Goal: Task Accomplishment & Management: Manage account settings

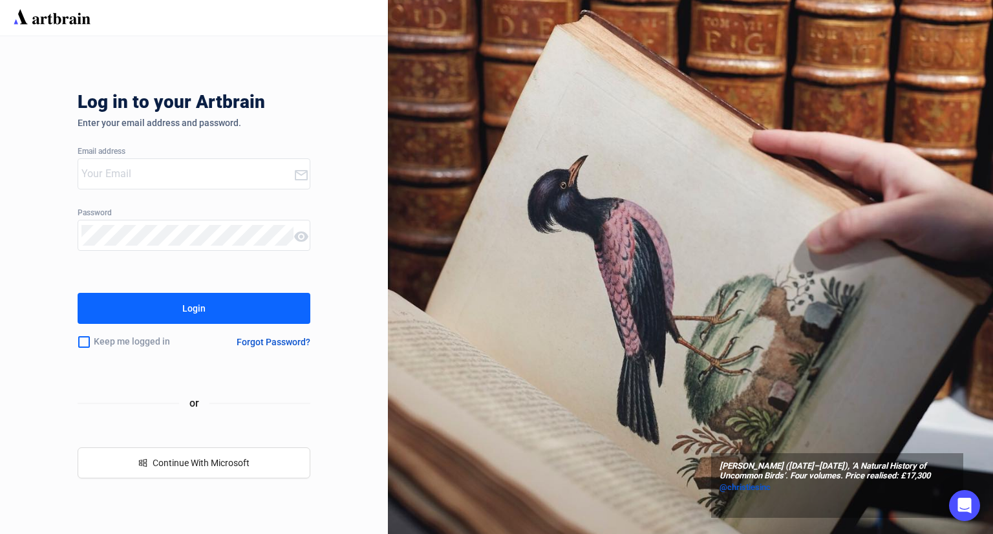
type input "[PERSON_NAME][EMAIL_ADDRESS][DOMAIN_NAME]"
click at [186, 314] on div "Login" at bounding box center [193, 308] width 23 height 21
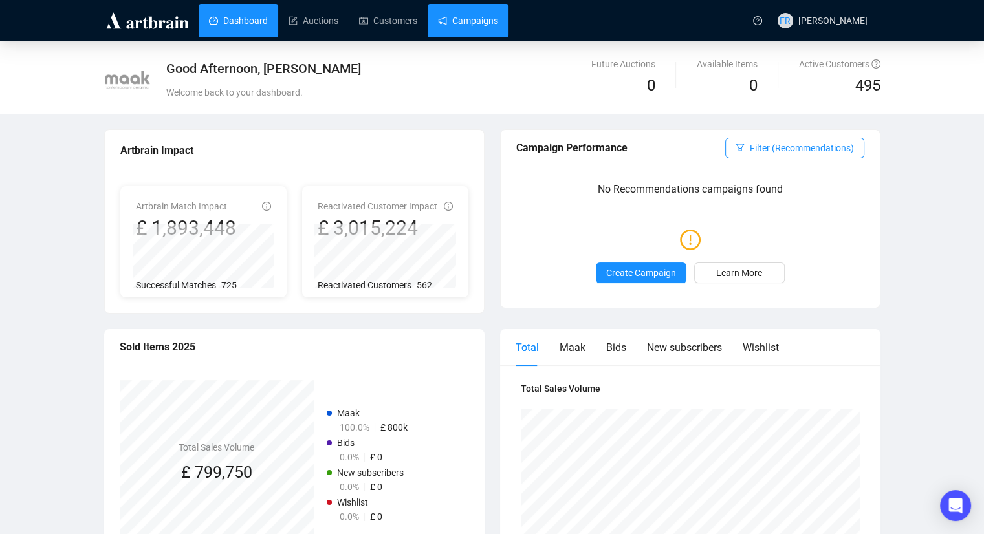
click at [475, 28] on link "Campaigns" at bounding box center [468, 21] width 60 height 34
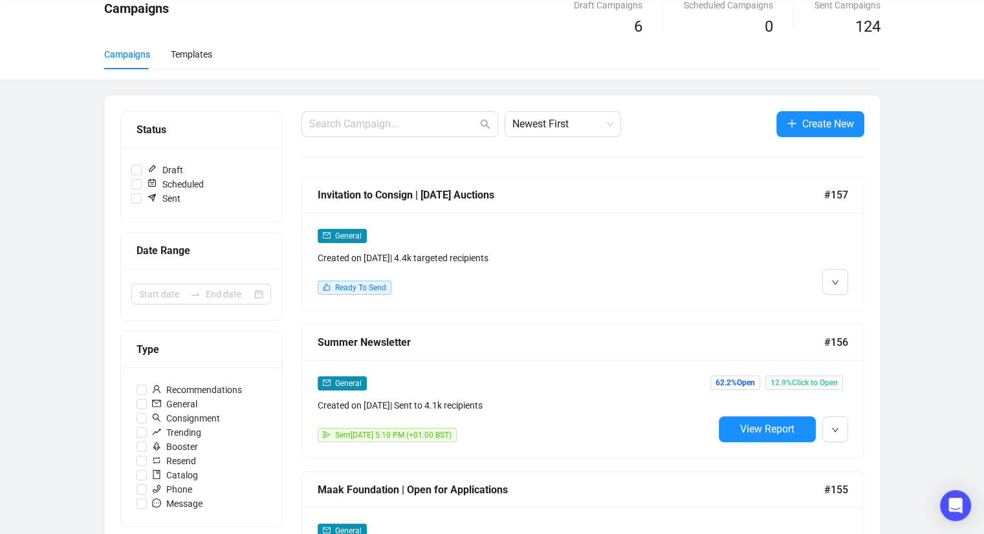
scroll to position [59, 0]
click at [616, 236] on div "General" at bounding box center [516, 235] width 396 height 15
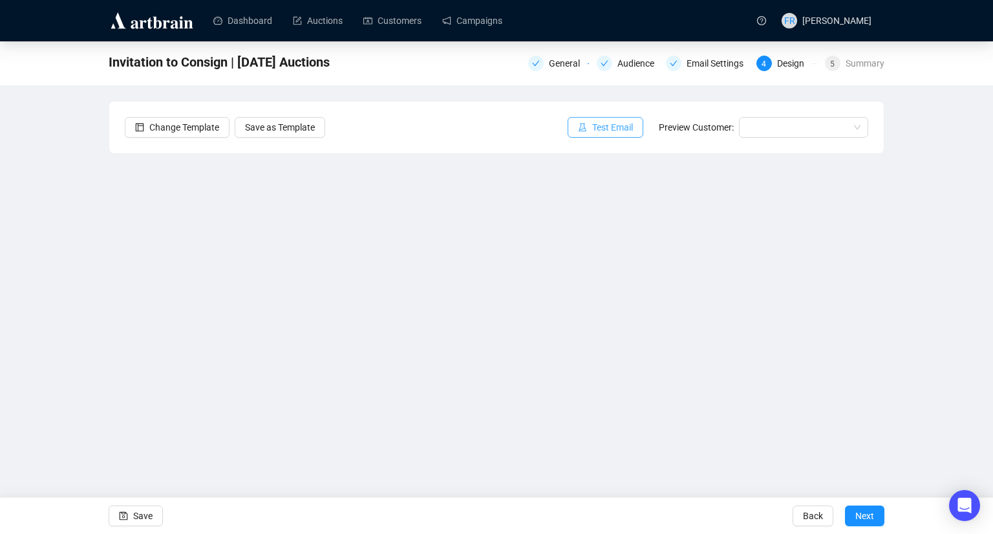
click at [621, 119] on button "Test Email" at bounding box center [606, 127] width 76 height 21
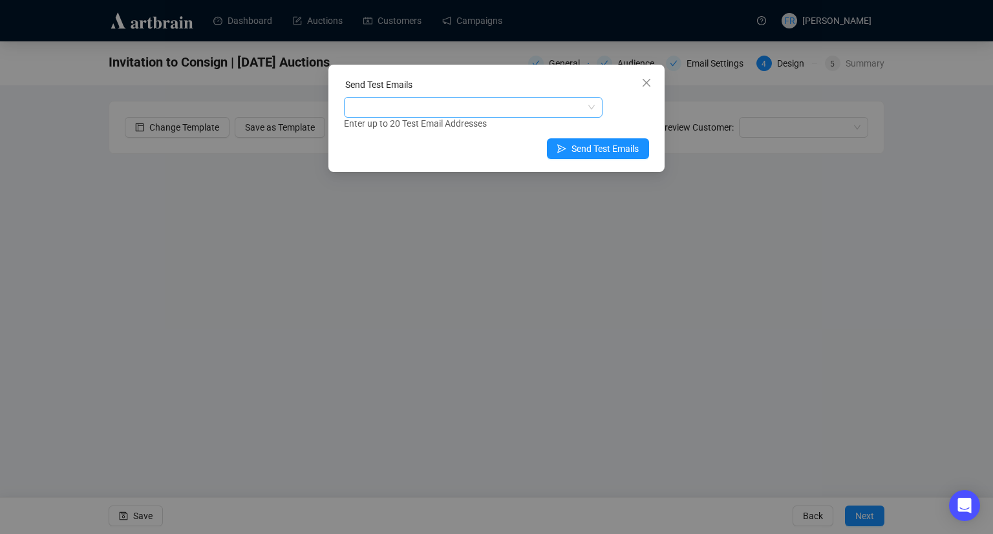
click at [458, 111] on div at bounding box center [467, 107] width 240 height 18
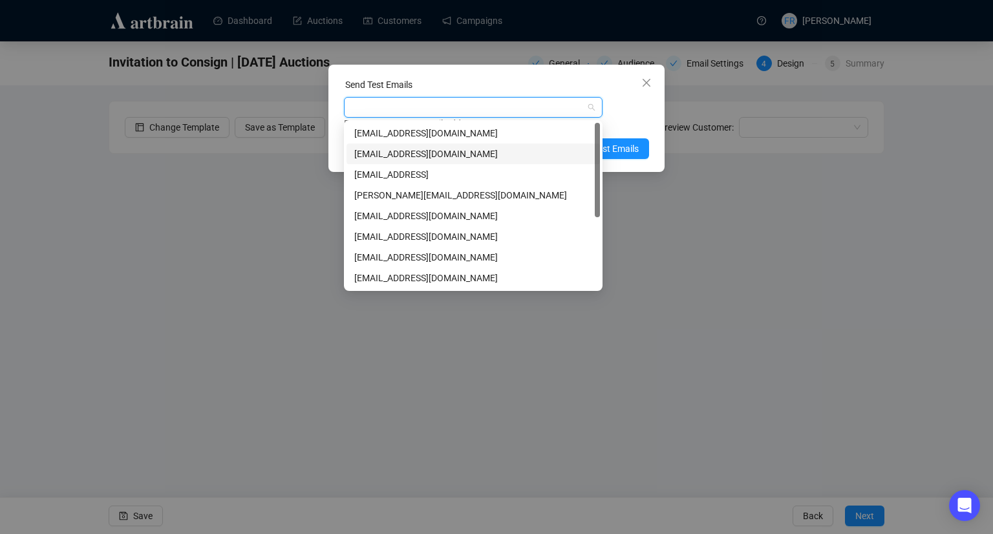
click at [449, 151] on div "[EMAIL_ADDRESS][DOMAIN_NAME]" at bounding box center [473, 154] width 238 height 14
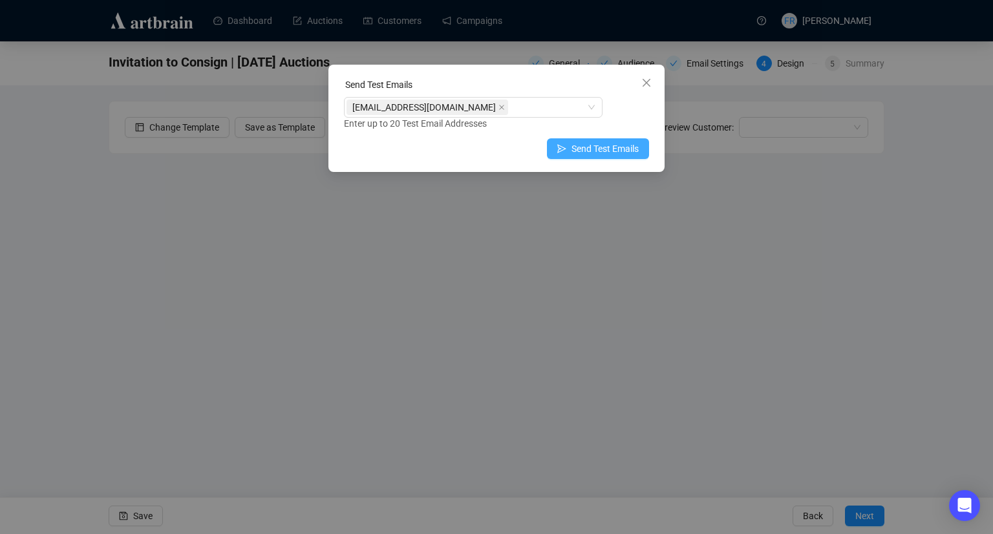
click at [629, 151] on span "Send Test Emails" at bounding box center [605, 149] width 67 height 14
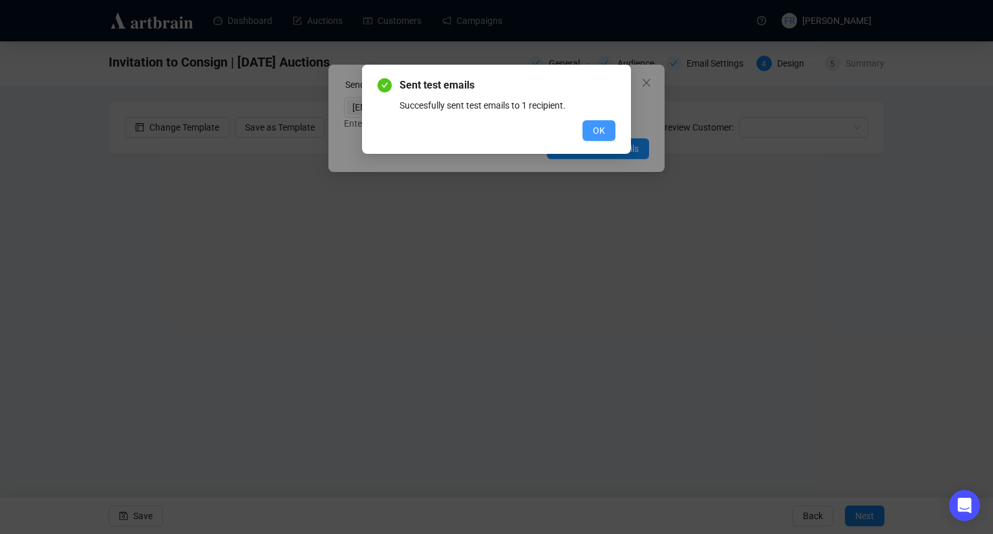
click at [600, 133] on span "OK" at bounding box center [599, 131] width 12 height 14
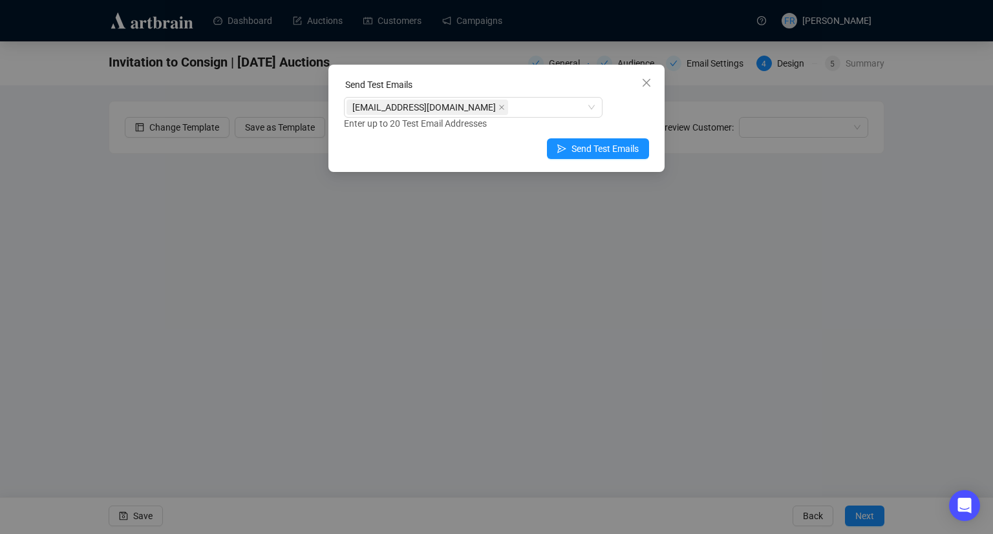
click at [590, 385] on div "Send Test Emails [EMAIL_ADDRESS][DOMAIN_NAME] Enter up to 20 Test Email Address…" at bounding box center [496, 267] width 993 height 534
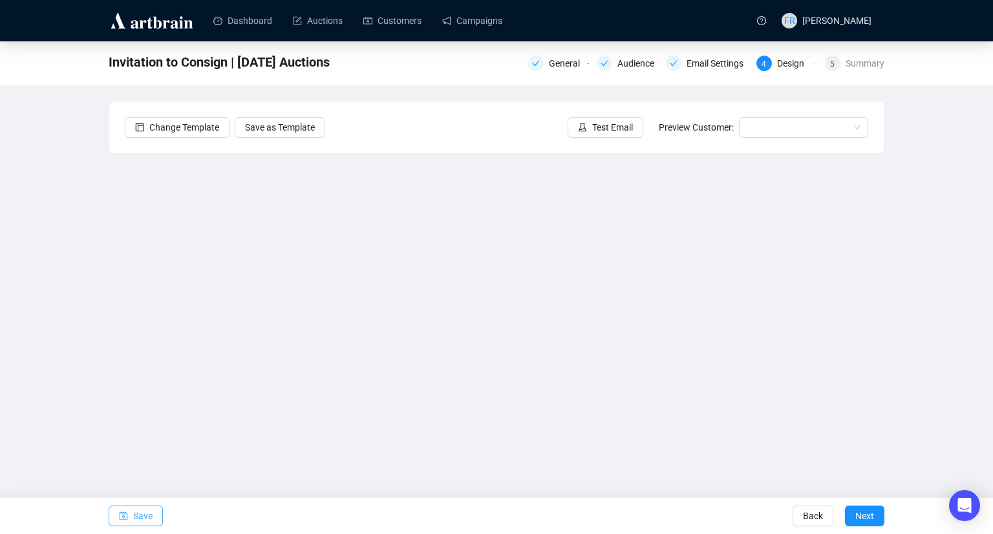
click at [112, 519] on button "Save" at bounding box center [136, 516] width 54 height 21
click at [131, 515] on button "Save" at bounding box center [136, 516] width 54 height 21
click at [147, 517] on span "Save" at bounding box center [142, 516] width 19 height 36
click at [129, 517] on button "Save" at bounding box center [136, 516] width 54 height 21
click at [726, 67] on div "Email Settings" at bounding box center [719, 64] width 65 height 16
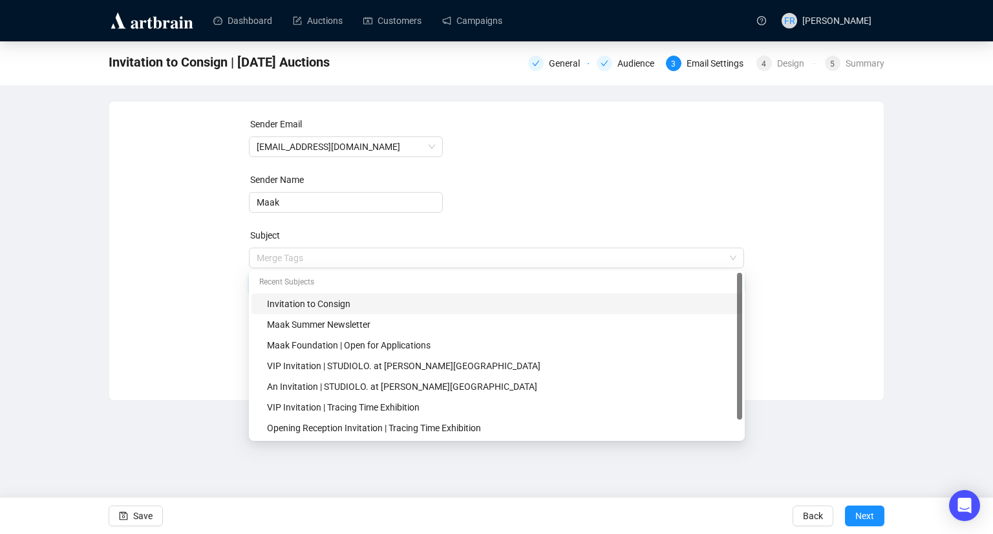
click at [363, 259] on span "Merge Tags Invitation to Consign" at bounding box center [497, 271] width 496 height 36
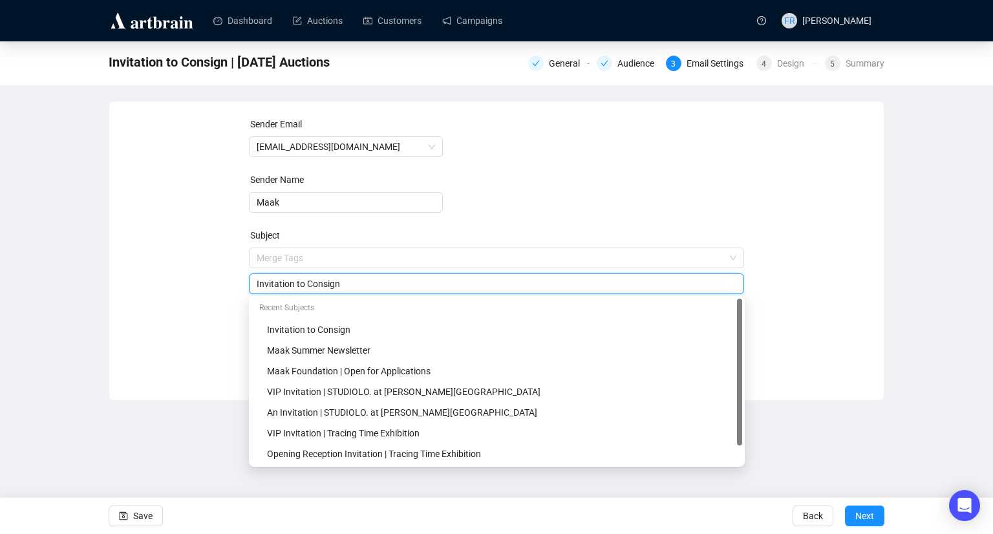
type input "Invitation to Consign"
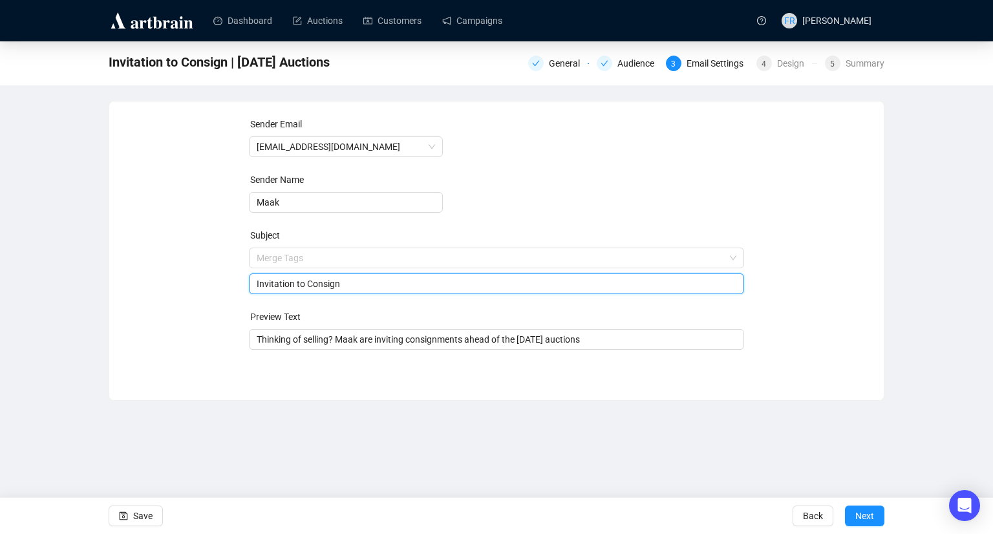
click at [636, 204] on form "Sender Email [EMAIL_ADDRESS][DOMAIN_NAME] Sender Name Maak Subject Merge Tags I…" at bounding box center [497, 233] width 496 height 233
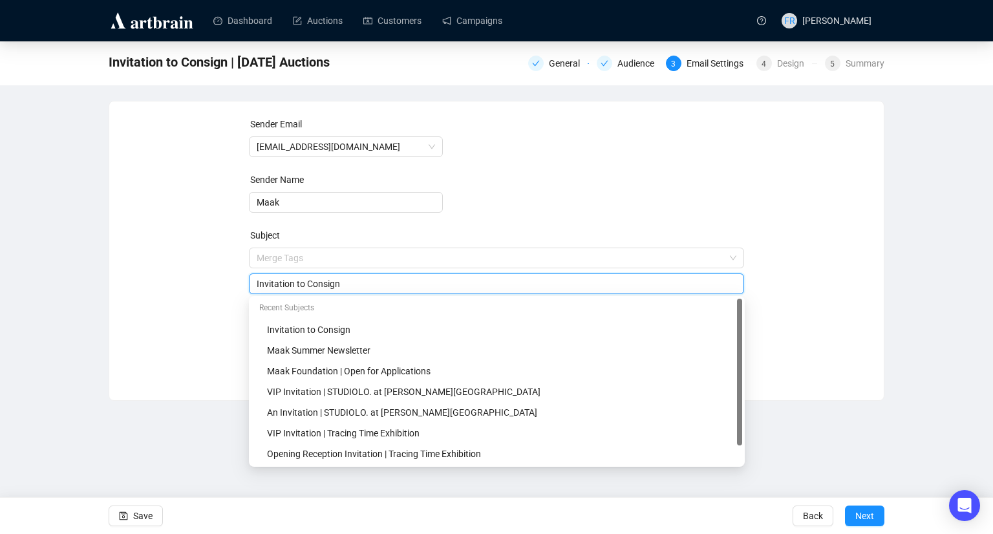
click at [383, 280] on input "Invitation to Consign" at bounding box center [497, 284] width 480 height 14
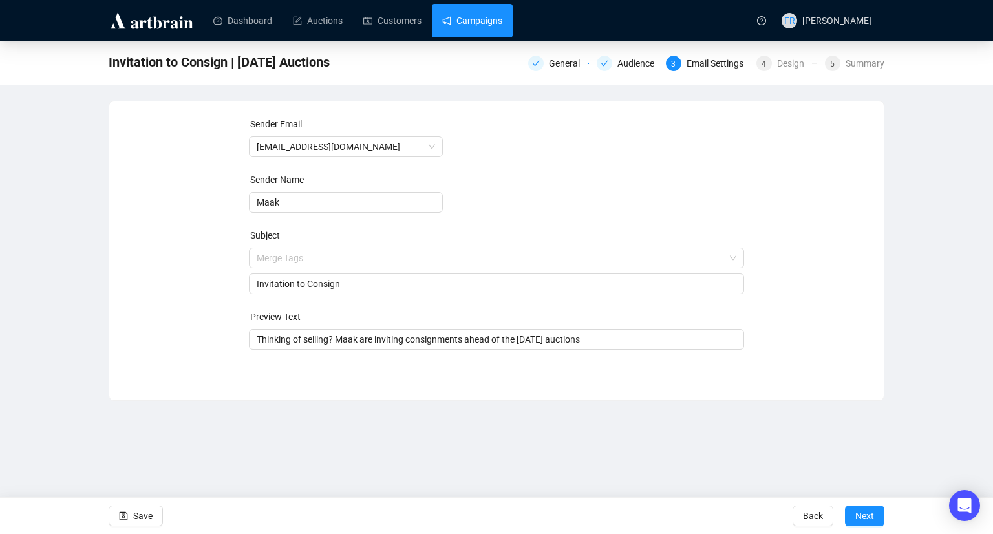
click at [472, 26] on link "Campaigns" at bounding box center [472, 21] width 60 height 34
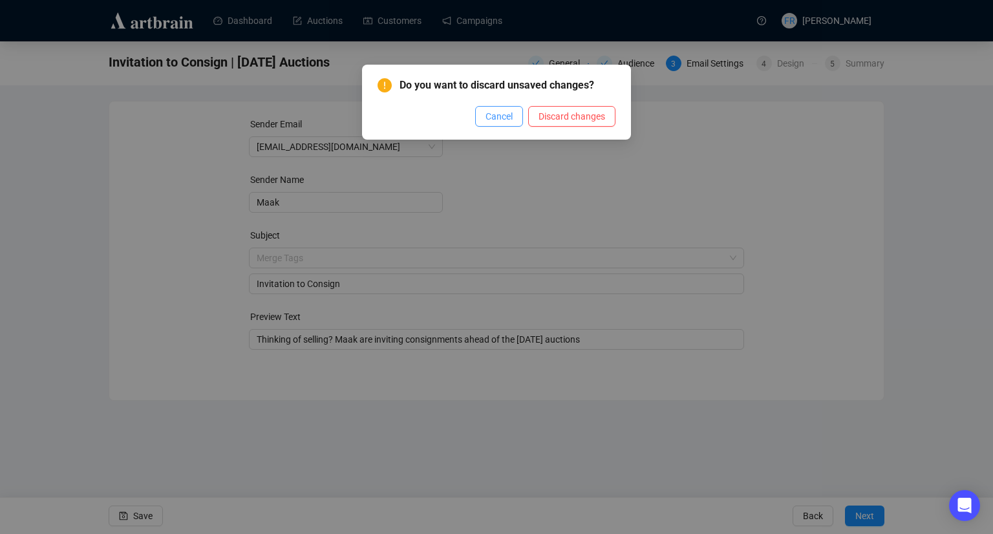
click at [505, 116] on span "Cancel" at bounding box center [499, 116] width 27 height 14
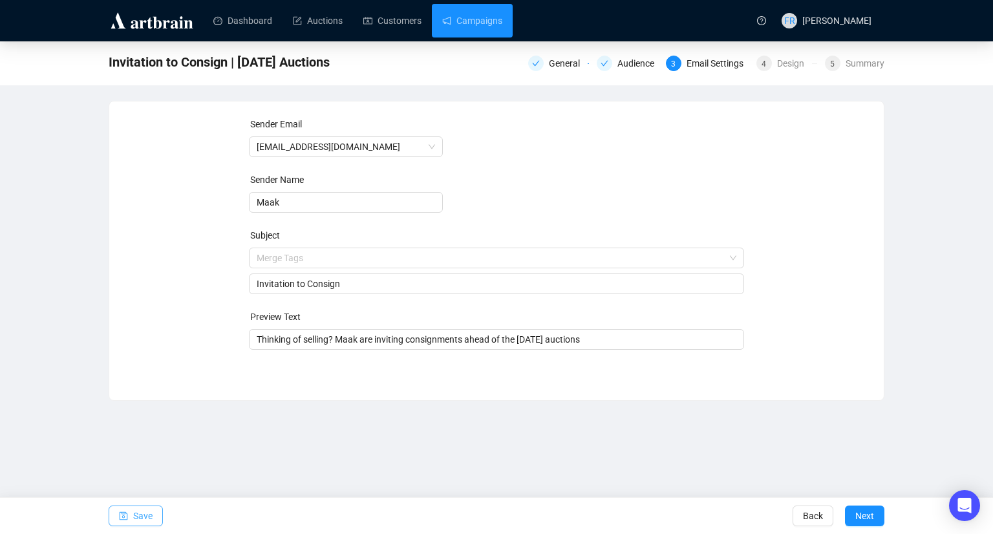
click at [140, 524] on span "Save" at bounding box center [142, 516] width 19 height 36
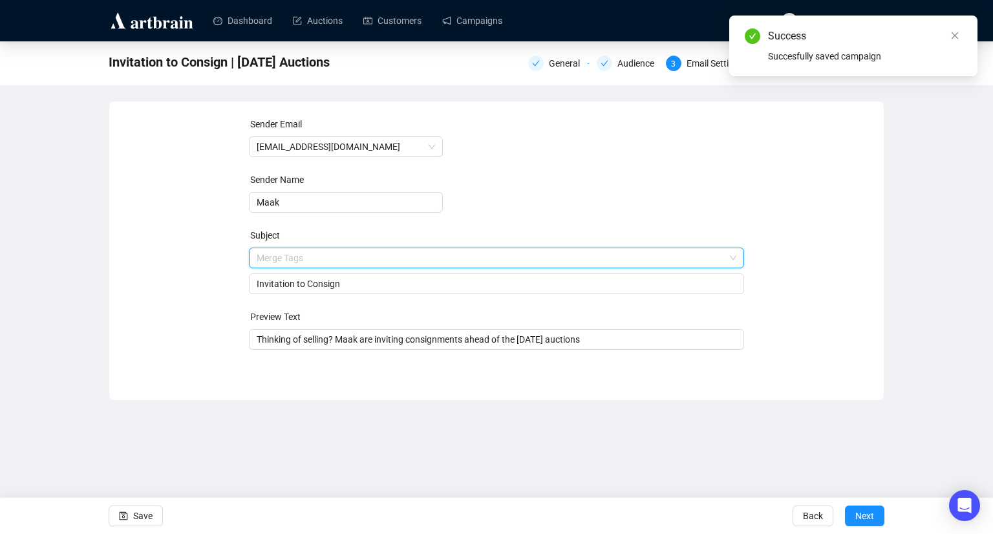
click at [517, 260] on input "search" at bounding box center [491, 257] width 469 height 19
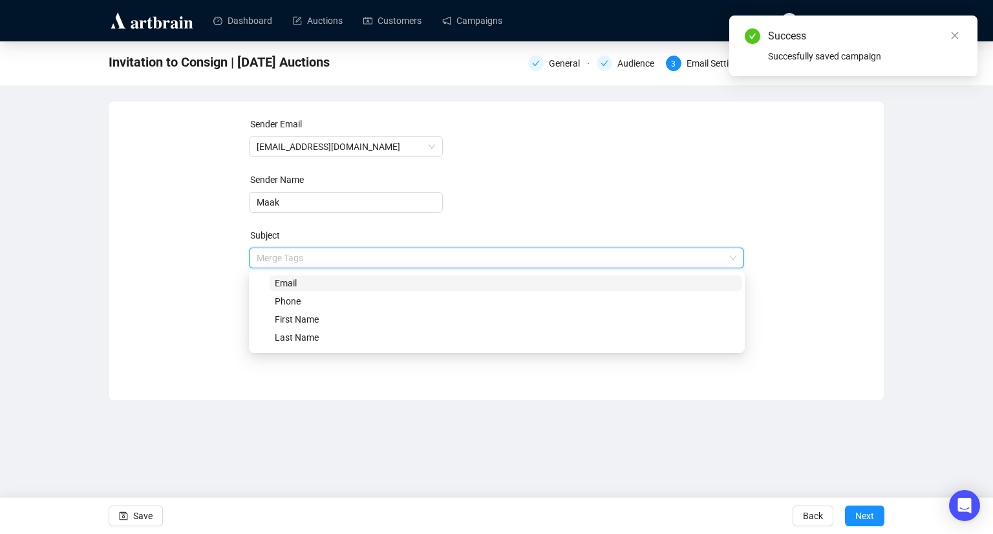
click at [556, 148] on form "Sender Email [EMAIL_ADDRESS][DOMAIN_NAME] Sender Name Maak Subject Merge Tags I…" at bounding box center [497, 233] width 496 height 233
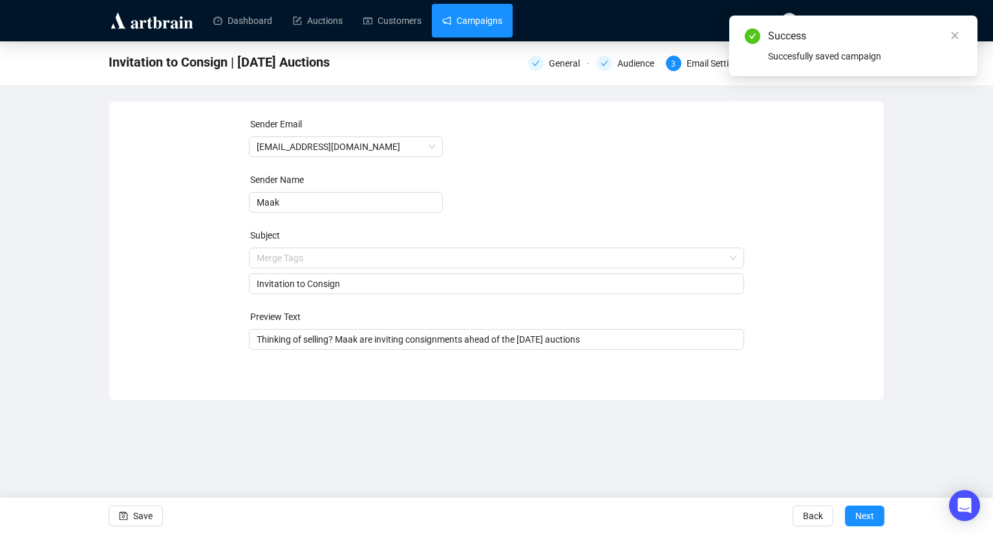
click at [472, 26] on link "Campaigns" at bounding box center [472, 21] width 60 height 34
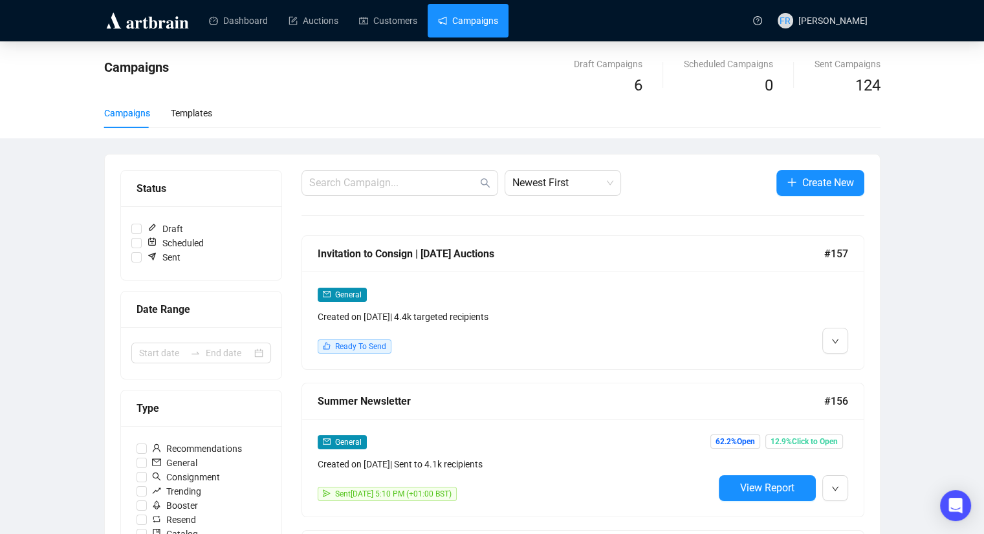
click at [471, 310] on div "Created on [DATE] | 4.4k targeted recipients" at bounding box center [516, 317] width 396 height 14
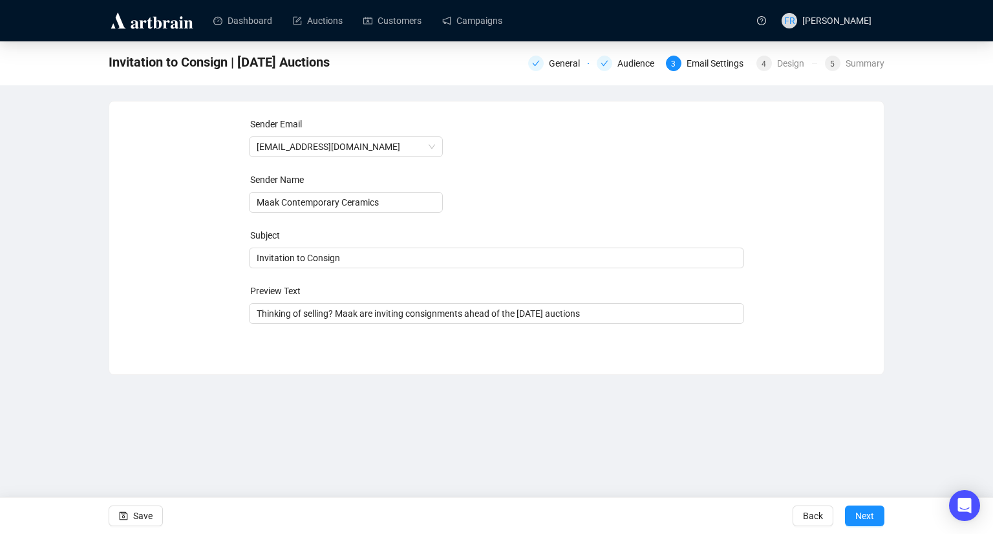
type input "Maak"
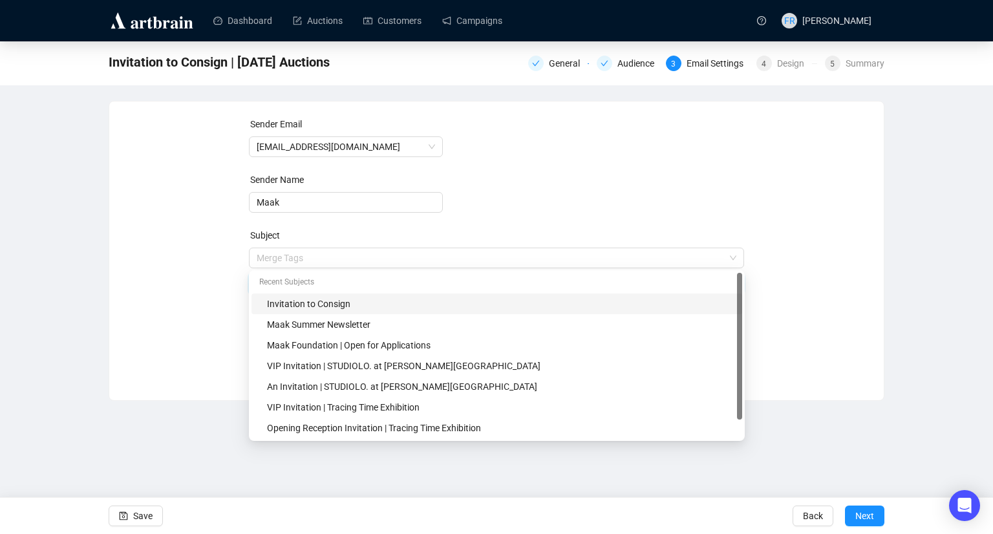
click at [391, 255] on span "Merge Tags Invitation to Consign" at bounding box center [497, 271] width 496 height 36
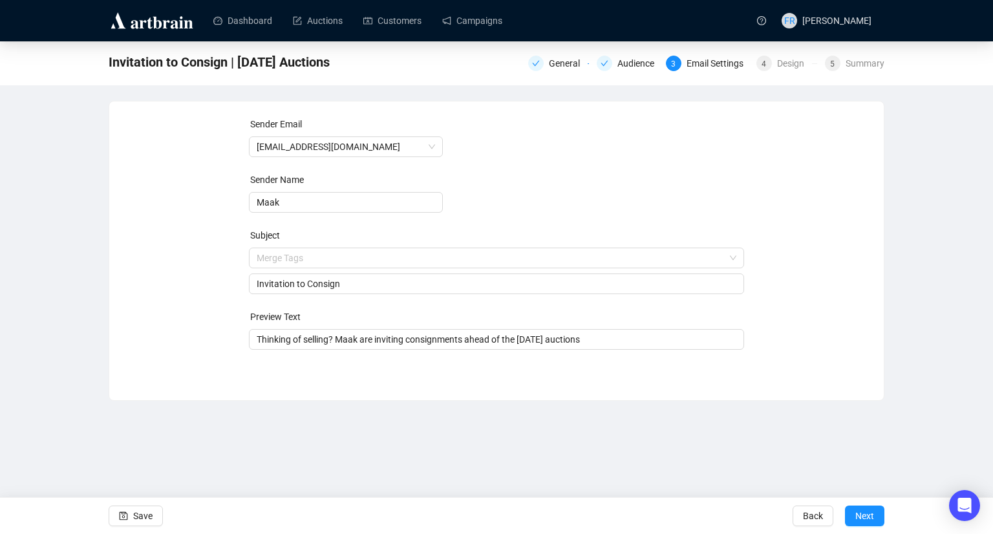
click at [764, 233] on div "Sender Email [EMAIL_ADDRESS][DOMAIN_NAME] Sender Name Maak Subject Merge Tags I…" at bounding box center [497, 241] width 744 height 248
click at [810, 218] on div "Sender Email [EMAIL_ADDRESS][DOMAIN_NAME] Sender Name Maak Subject Merge Tags I…" at bounding box center [497, 241] width 744 height 248
click at [797, 253] on div "Sender Email [EMAIL_ADDRESS][DOMAIN_NAME] Sender Name Maak Subject Merge Tags I…" at bounding box center [497, 241] width 744 height 248
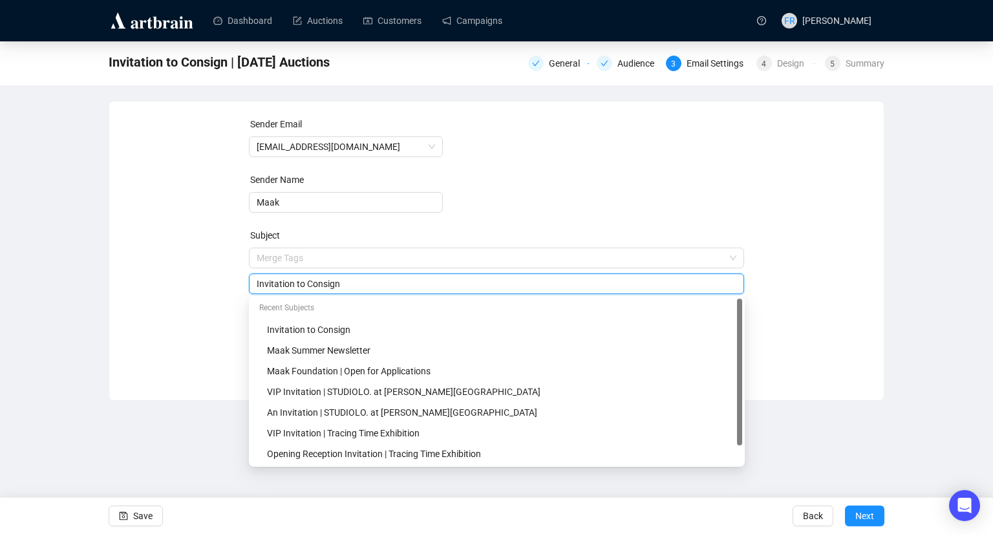
click at [382, 286] on input "Invitation to Consign" at bounding box center [497, 284] width 480 height 14
click at [861, 221] on div "Sender Email [EMAIL_ADDRESS][DOMAIN_NAME] Sender Name Maak Subject Merge Tags I…" at bounding box center [497, 241] width 744 height 248
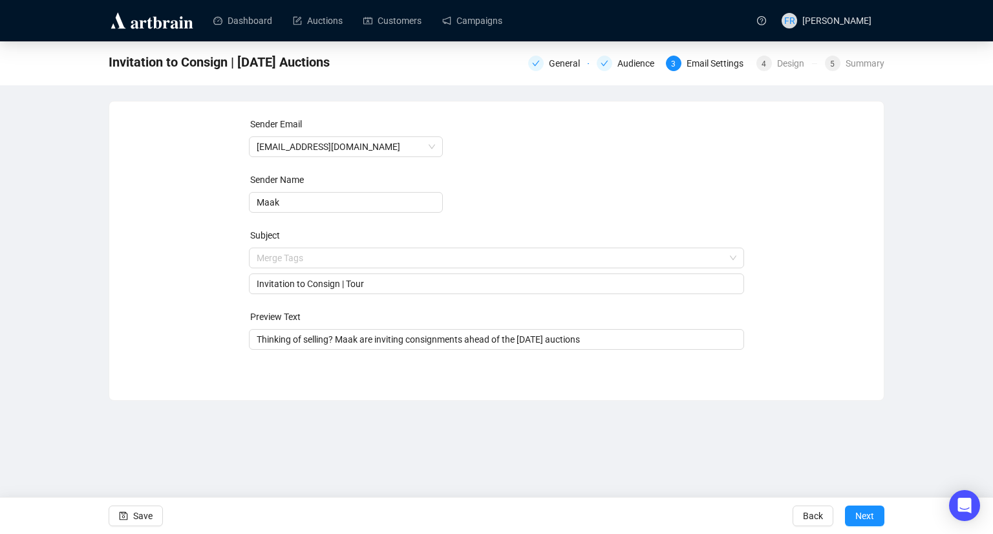
click at [889, 285] on div "Invitation to Consign | [DATE] Auctions General Audience 3 Email Settings 4 Des…" at bounding box center [496, 221] width 993 height 360
click at [916, 358] on div "Invitation to Consign | [DATE] Auctions General Audience 3 Email Settings 4 Des…" at bounding box center [496, 221] width 993 height 360
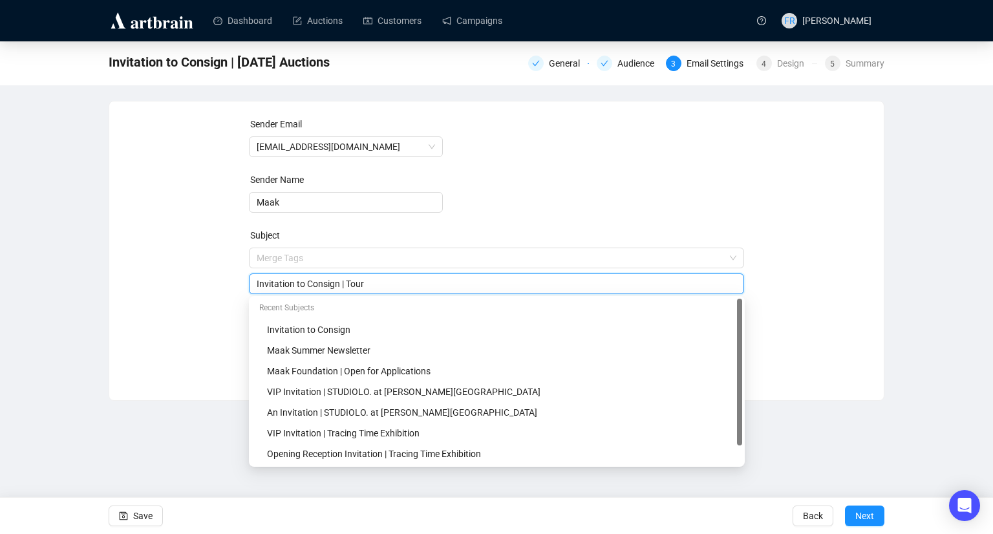
click at [347, 280] on input "Invitation to Consign | Tour" at bounding box center [497, 284] width 480 height 14
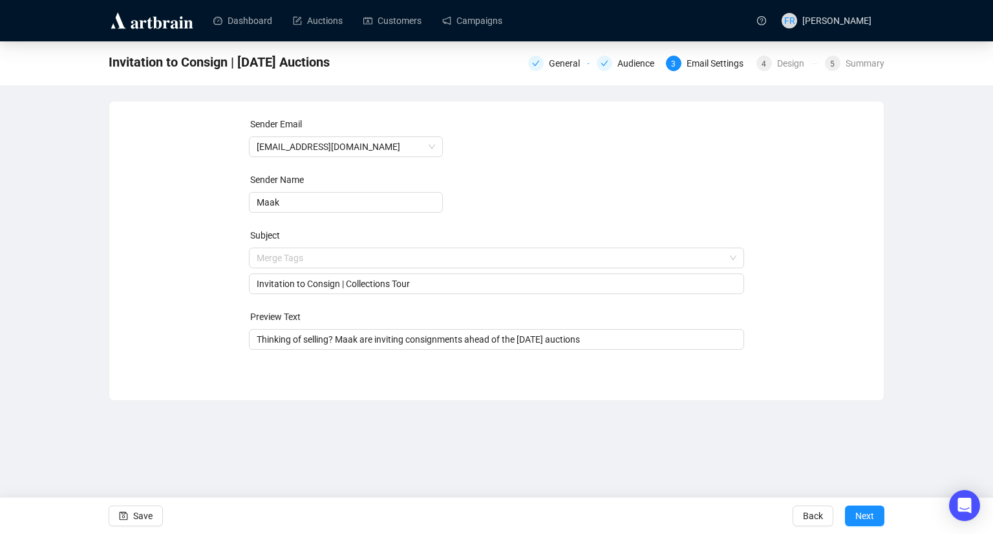
click at [838, 290] on div "Sender Email [EMAIL_ADDRESS][DOMAIN_NAME] Sender Name Maak Subject Merge Tags I…" at bounding box center [497, 241] width 744 height 248
click at [848, 443] on div "Dashboard Auctions Customers Campaigns FR [PERSON_NAME] Invitation to Consign |…" at bounding box center [496, 267] width 993 height 534
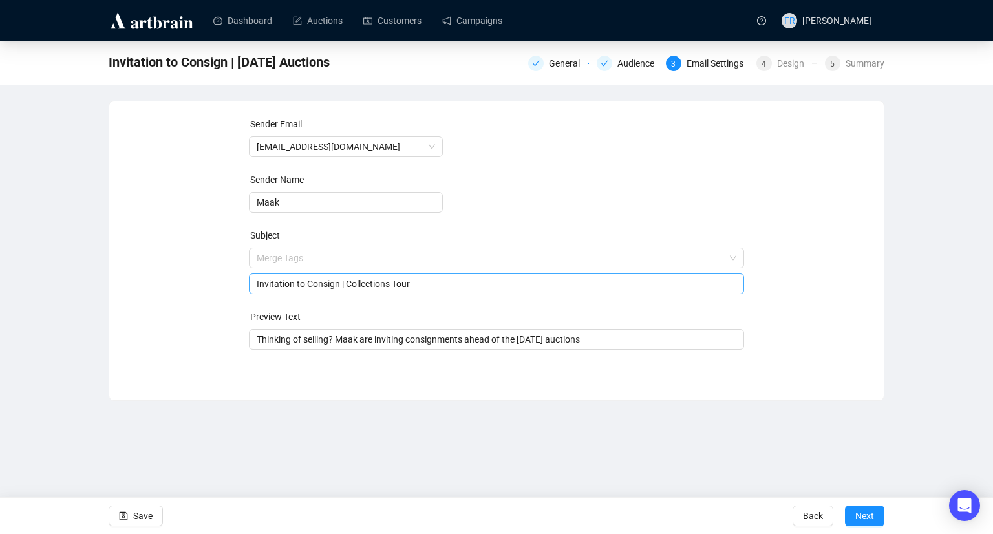
click at [390, 283] on input "Invitation to Consign | Collections Tour" at bounding box center [497, 284] width 480 height 14
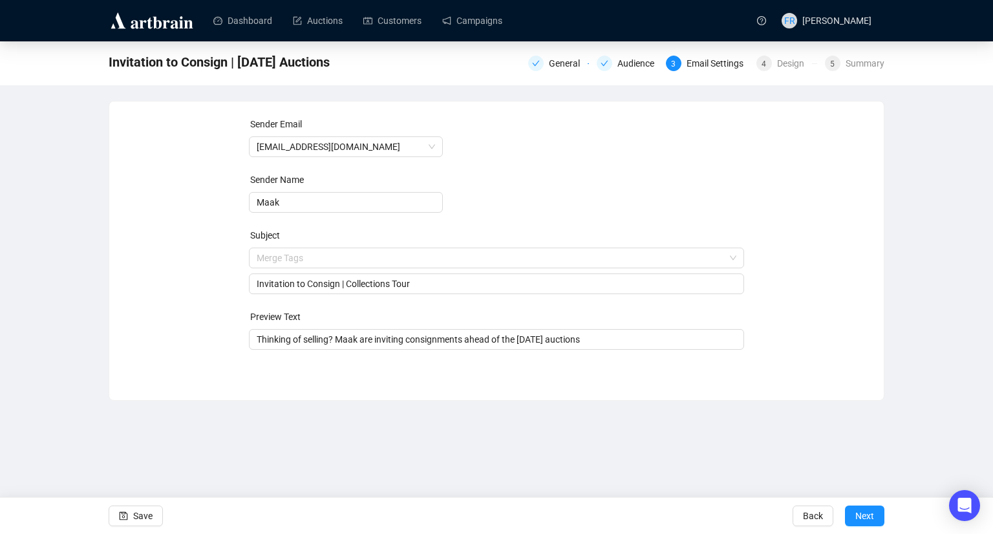
click at [173, 353] on div "Sender Email [EMAIL_ADDRESS][DOMAIN_NAME] Sender Name Maak Subject Merge Tags I…" at bounding box center [497, 241] width 744 height 248
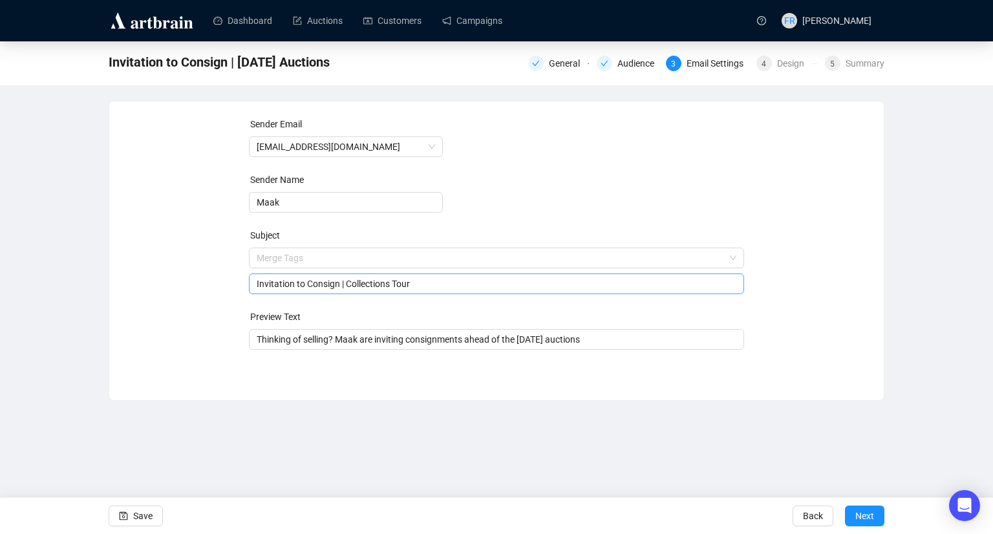
click at [391, 283] on input "Invitation to Consign | Collections Tour" at bounding box center [497, 284] width 480 height 14
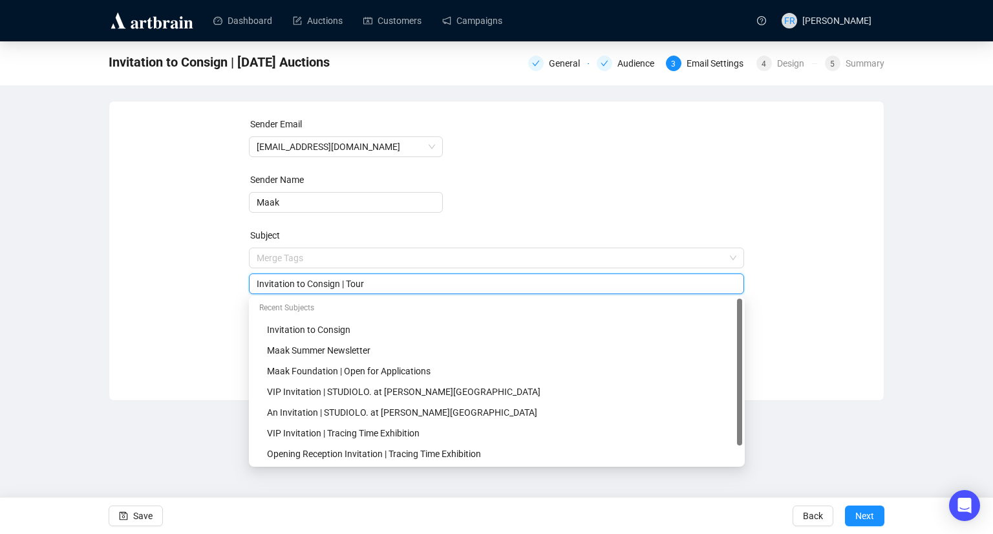
type input "Invitation to Consign | Tour"
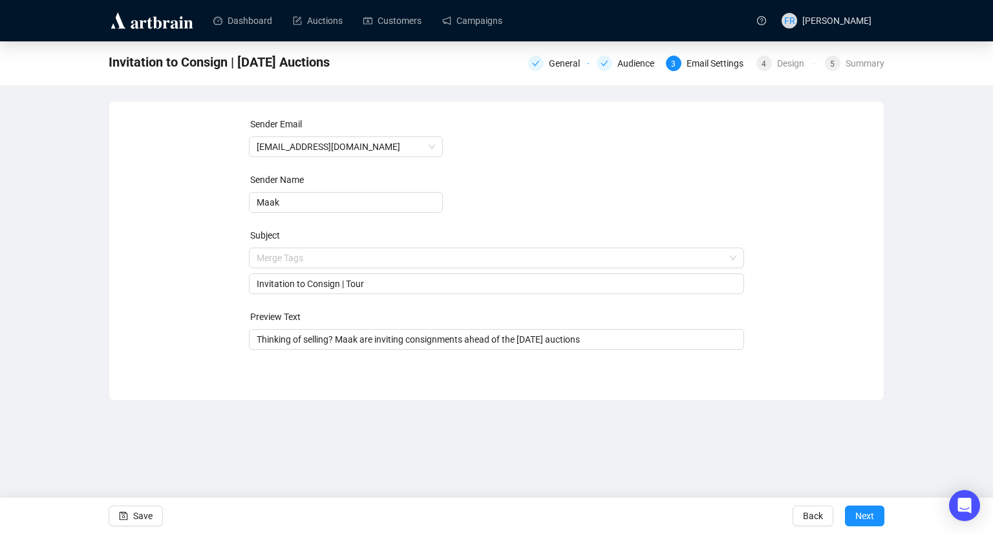
click at [826, 306] on div "Sender Email [EMAIL_ADDRESS][DOMAIN_NAME] Sender Name Maak Subject Merge Tags I…" at bounding box center [497, 241] width 744 height 248
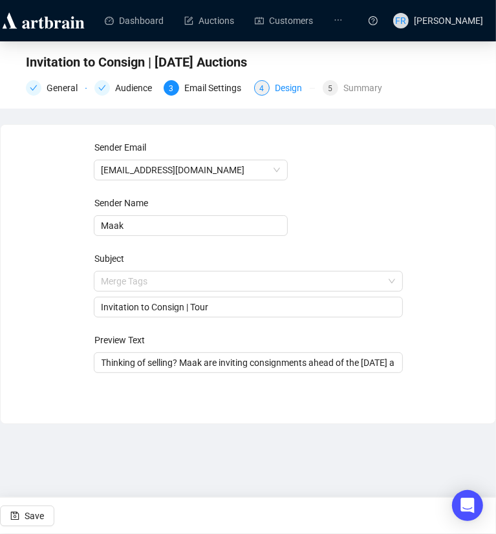
click at [297, 92] on div "Design" at bounding box center [292, 88] width 35 height 16
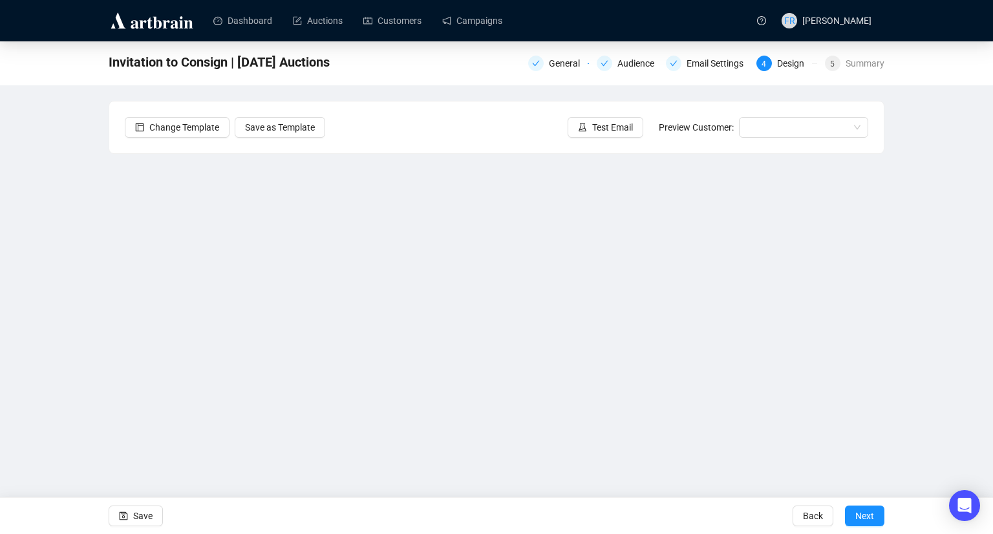
click at [56, 296] on div "Invitation to Consign | [DATE] Auctions General Audience Email Settings 4 Desig…" at bounding box center [496, 263] width 993 height 444
click at [147, 512] on span "Save" at bounding box center [142, 516] width 19 height 36
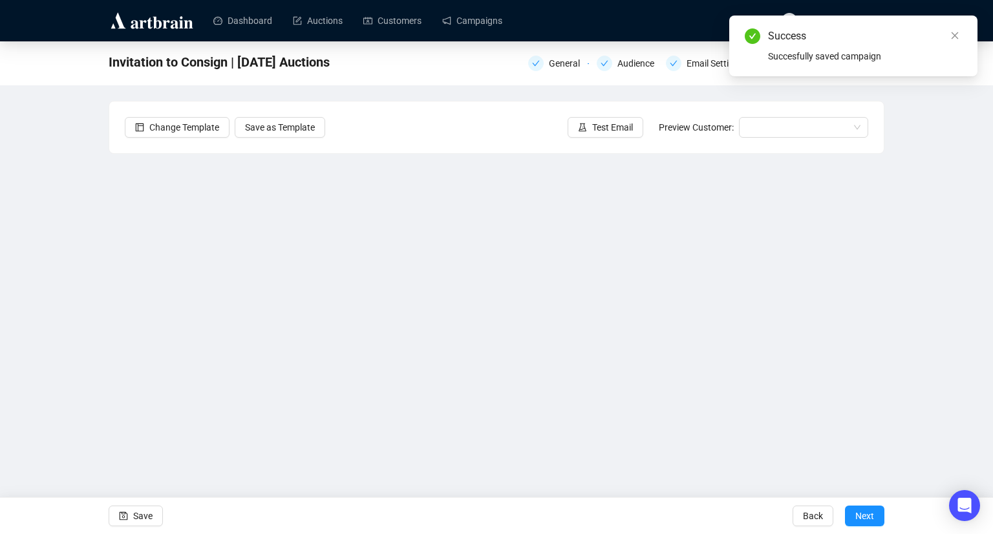
click at [913, 235] on div "Invitation to Consign | [DATE] Auctions General Audience Email Settings 4 Desig…" at bounding box center [496, 263] width 993 height 444
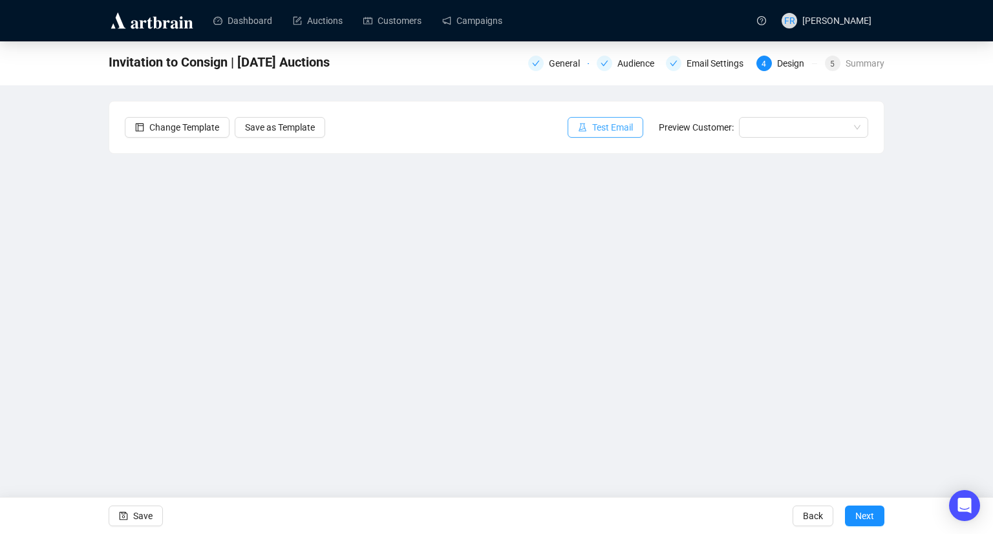
click at [587, 130] on icon "experiment" at bounding box center [582, 127] width 9 height 9
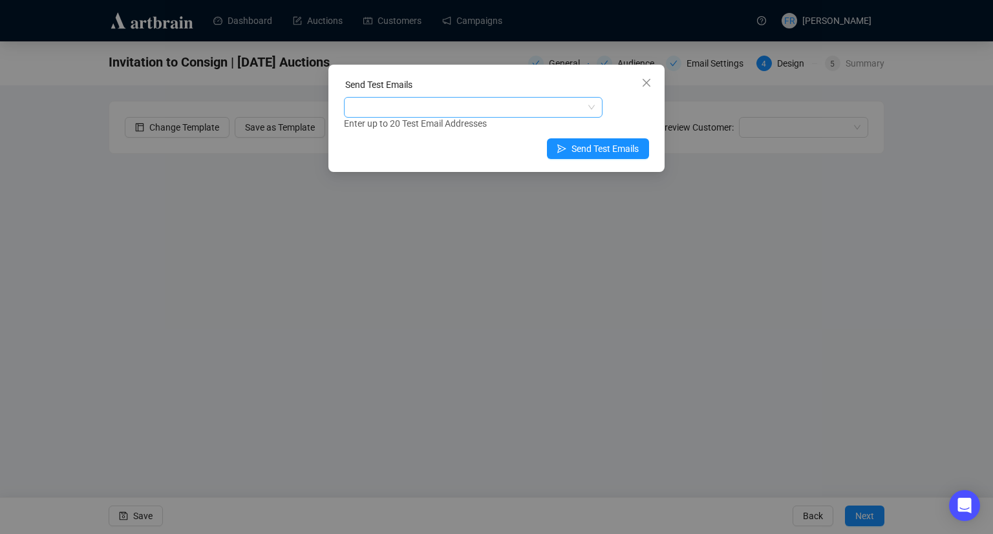
click at [520, 109] on div at bounding box center [467, 107] width 240 height 18
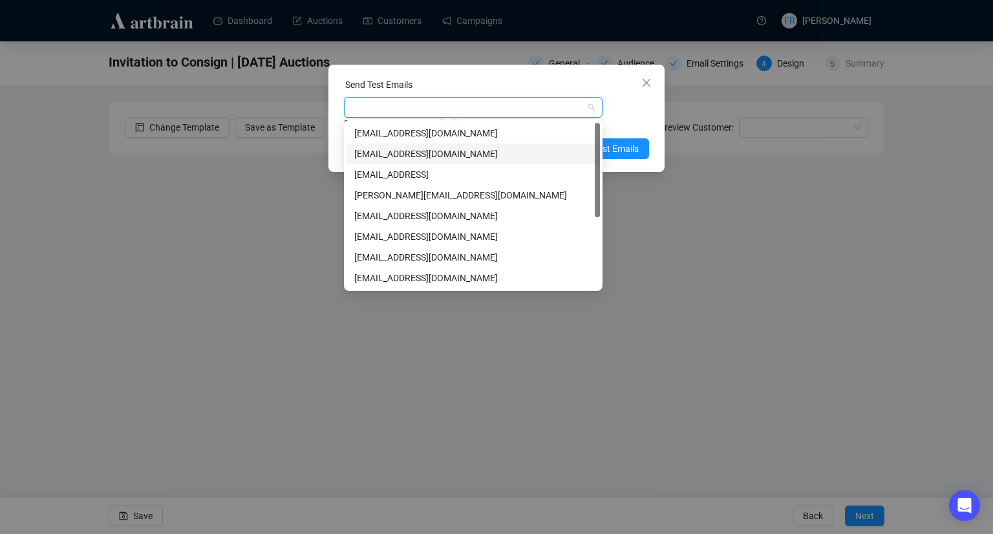
click at [442, 149] on div "[EMAIL_ADDRESS][DOMAIN_NAME]" at bounding box center [473, 154] width 238 height 14
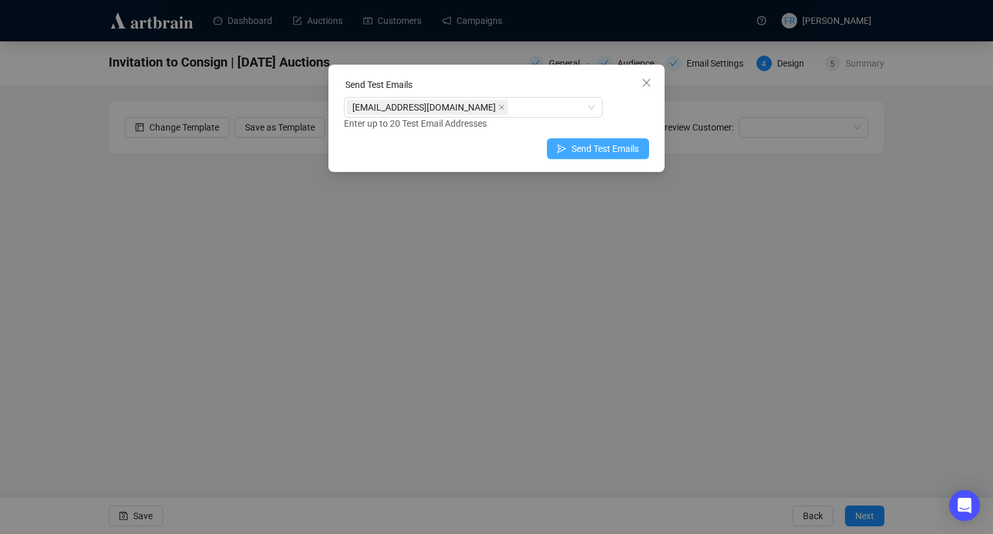
click at [615, 148] on span "Send Test Emails" at bounding box center [605, 149] width 67 height 14
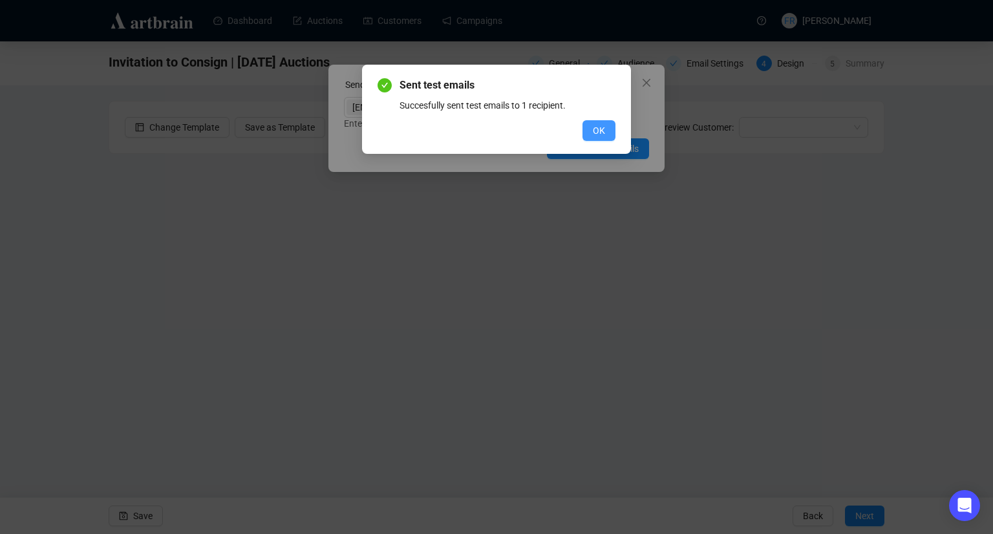
click at [599, 129] on span "OK" at bounding box center [599, 131] width 12 height 14
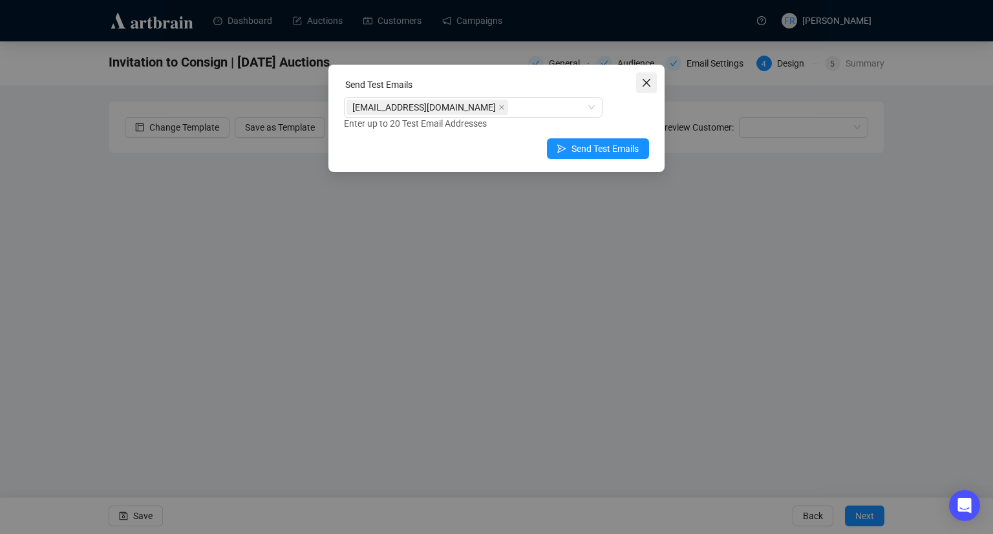
click at [653, 80] on span "Close" at bounding box center [646, 83] width 21 height 10
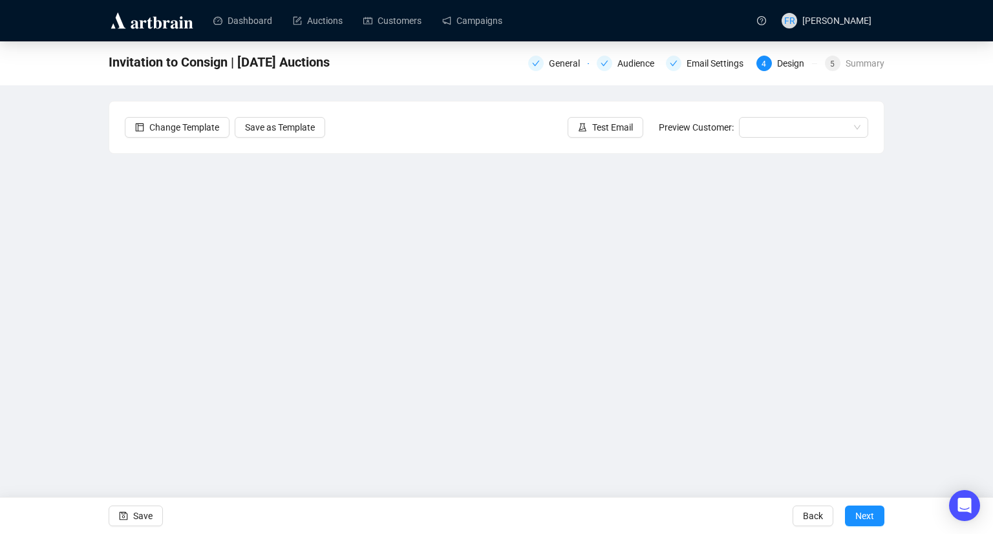
click at [932, 179] on div "Invitation to Consign | [DATE] Auctions General Audience Email Settings 4 Desig…" at bounding box center [496, 263] width 993 height 444
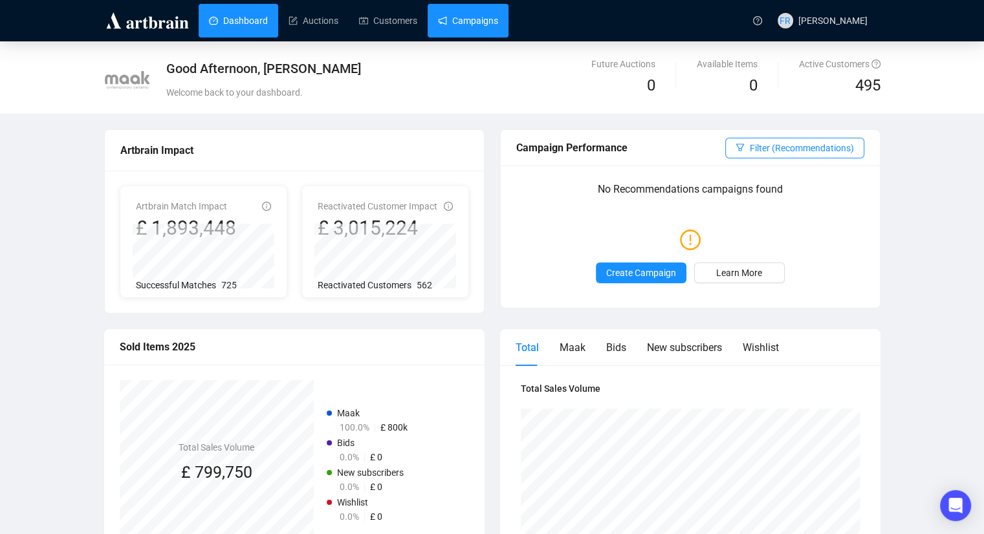
click at [468, 17] on link "Campaigns" at bounding box center [468, 21] width 60 height 34
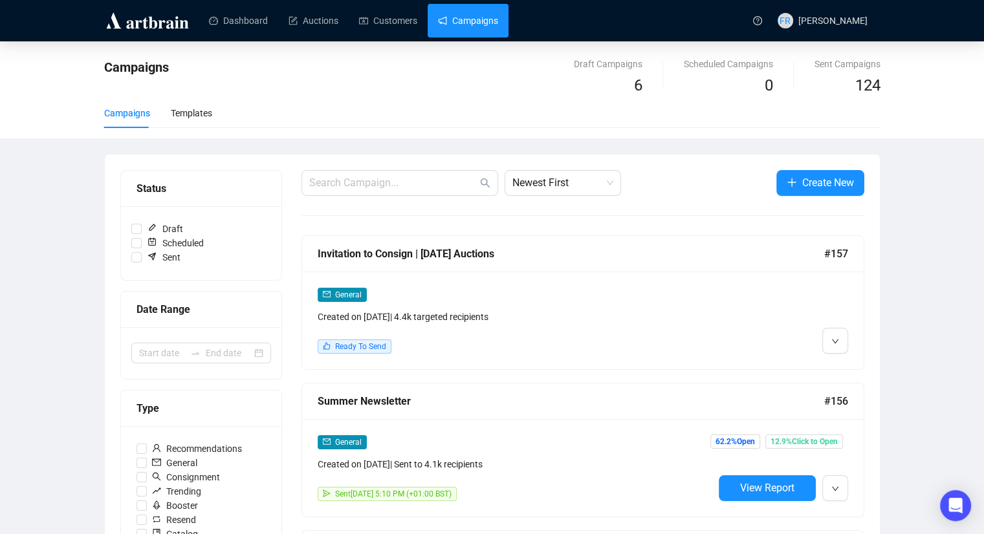
click at [520, 292] on div "General" at bounding box center [516, 294] width 396 height 15
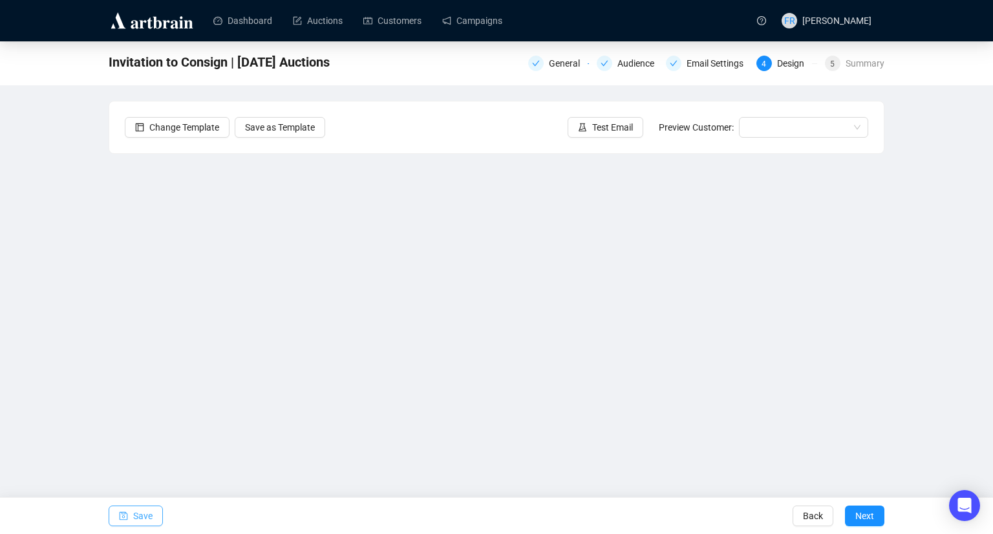
click at [142, 516] on span "Save" at bounding box center [142, 516] width 19 height 36
click at [137, 521] on span "Save" at bounding box center [142, 516] width 19 height 36
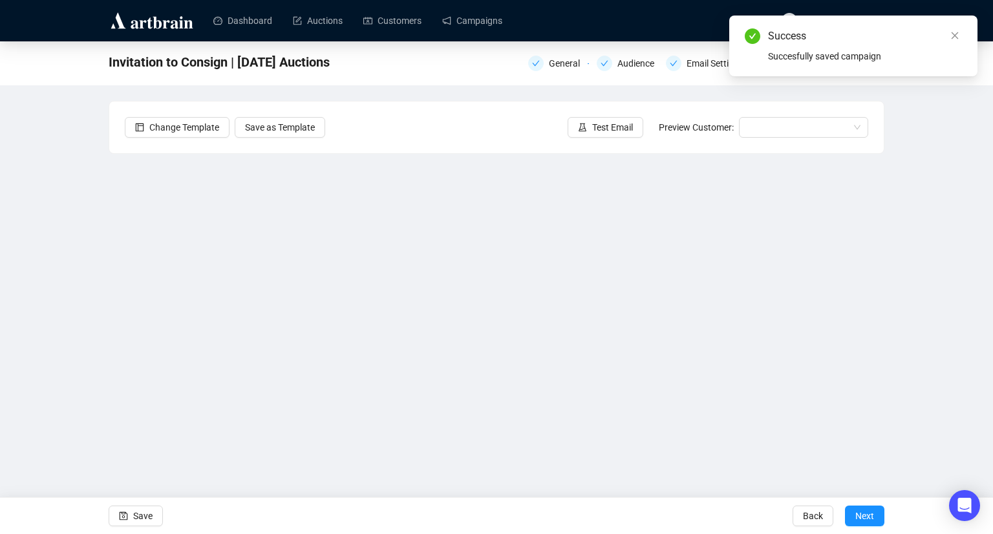
click at [927, 162] on div "Invitation to Consign | [DATE] Auctions General Audience Email Settings 4 Desig…" at bounding box center [496, 263] width 993 height 444
